Goal: Task Accomplishment & Management: Use online tool/utility

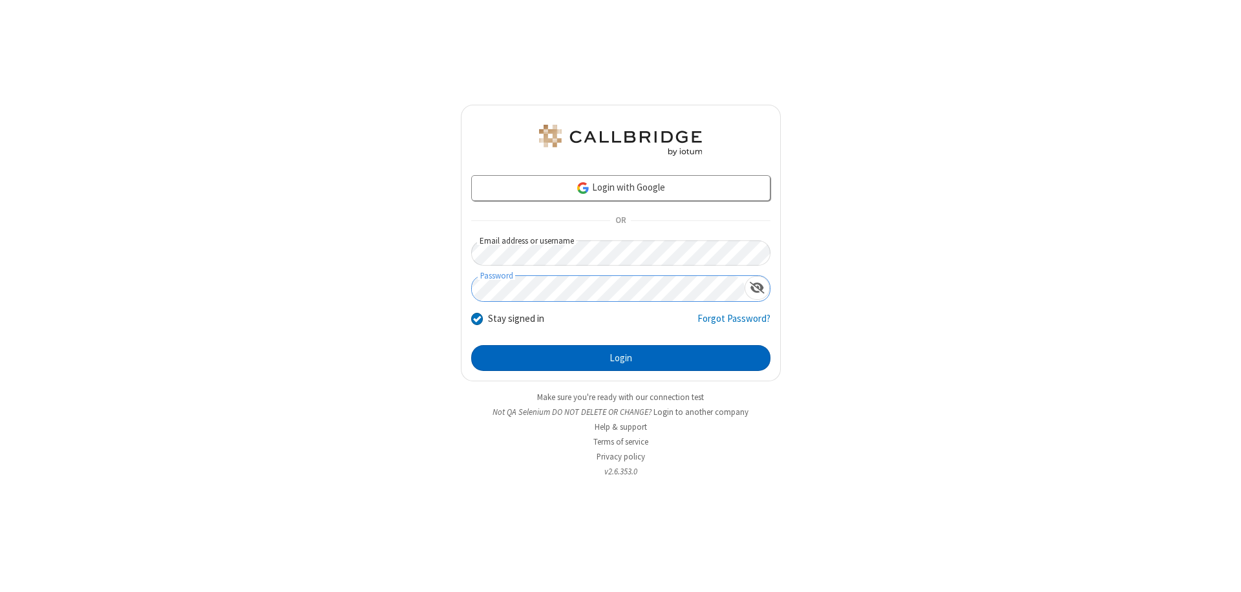
click at [621, 358] on button "Login" at bounding box center [620, 358] width 299 height 26
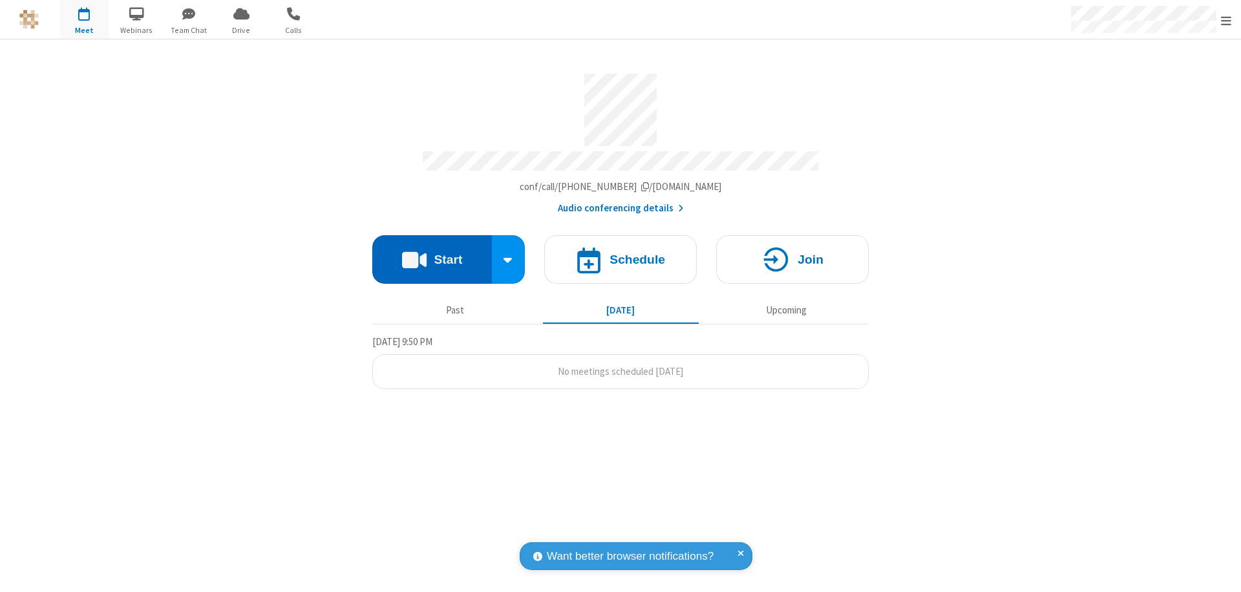
click at [432, 253] on button "Start" at bounding box center [432, 259] width 120 height 48
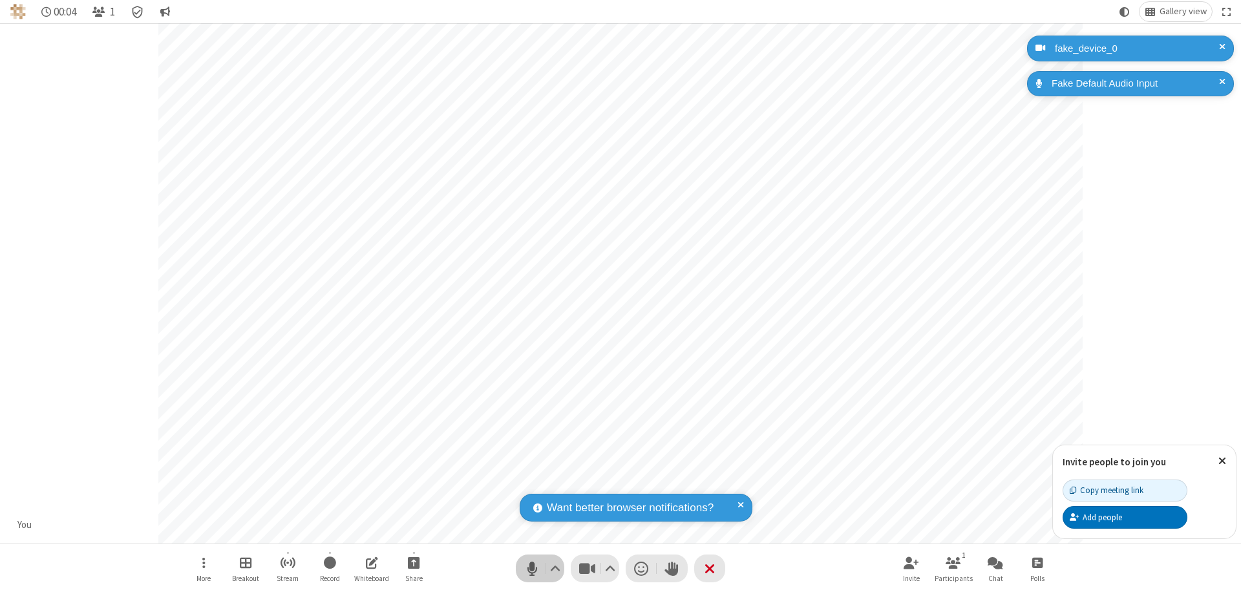
click at [532, 568] on span "Mute (⌘+Shift+A)" at bounding box center [531, 568] width 19 height 19
click at [532, 568] on span "Unmute (⌘+Shift+A)" at bounding box center [531, 568] width 19 height 19
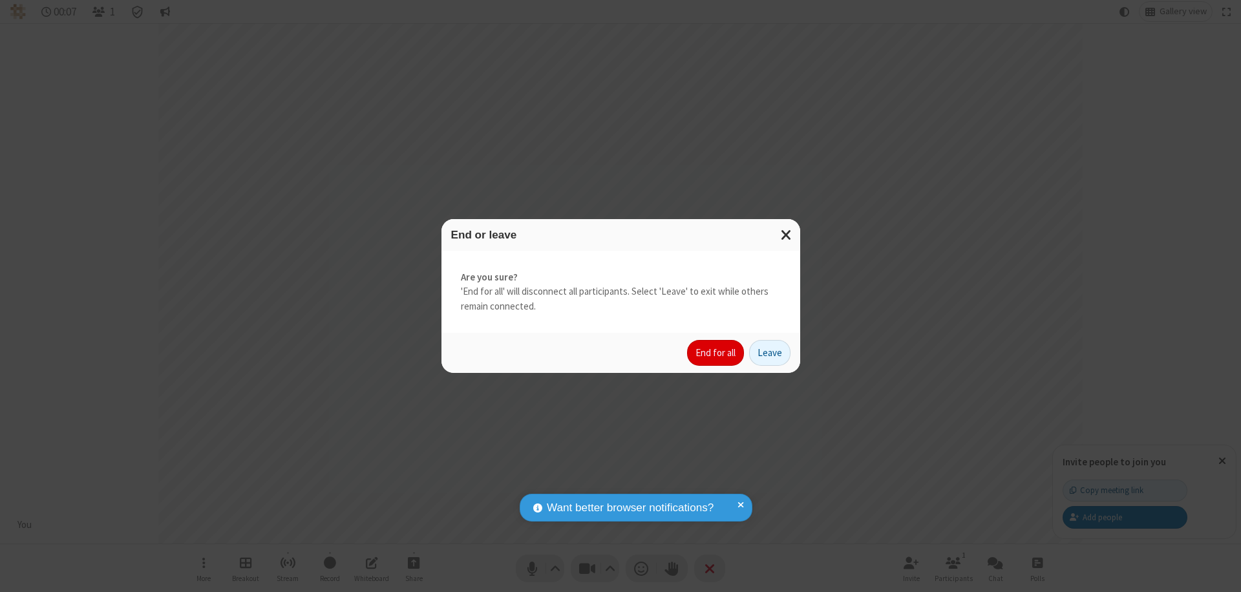
click at [716, 353] on button "End for all" at bounding box center [715, 353] width 57 height 26
